Goal: Task Accomplishment & Management: Complete application form

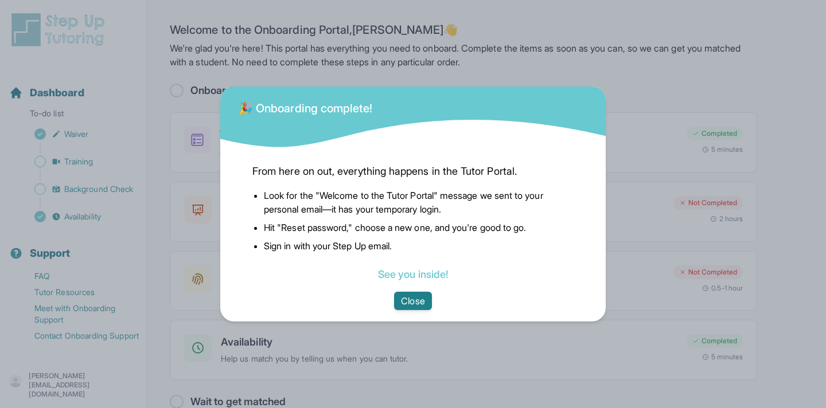
click at [408, 303] on button "Close" at bounding box center [412, 301] width 37 height 18
click at [421, 295] on button "Close" at bounding box center [412, 301] width 37 height 18
